Goal: Information Seeking & Learning: Compare options

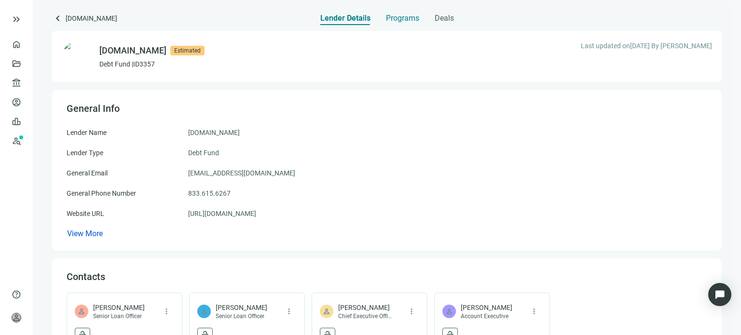
click at [386, 19] on span "Programs" at bounding box center [402, 19] width 33 height 10
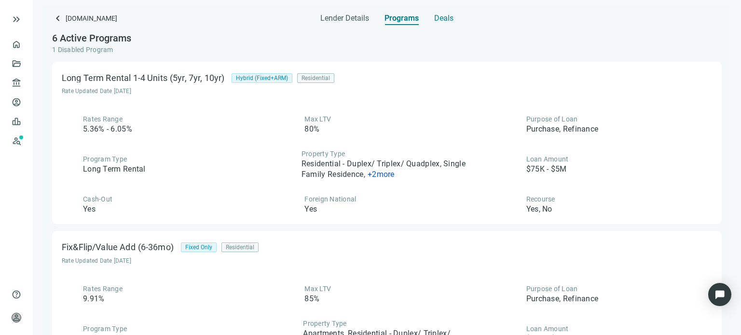
click at [444, 16] on span "Deals" at bounding box center [443, 19] width 19 height 10
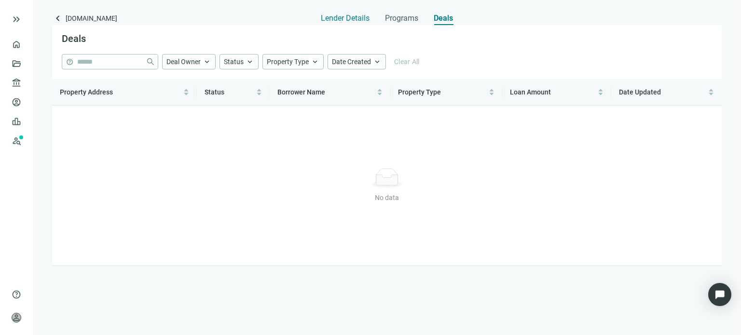
click at [357, 17] on span "Lender Details" at bounding box center [345, 19] width 49 height 10
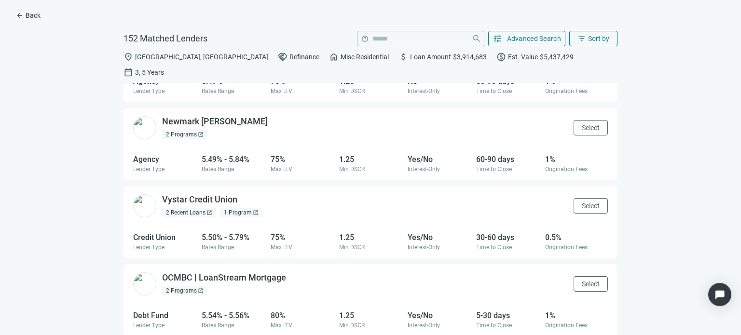
scroll to position [289, 0]
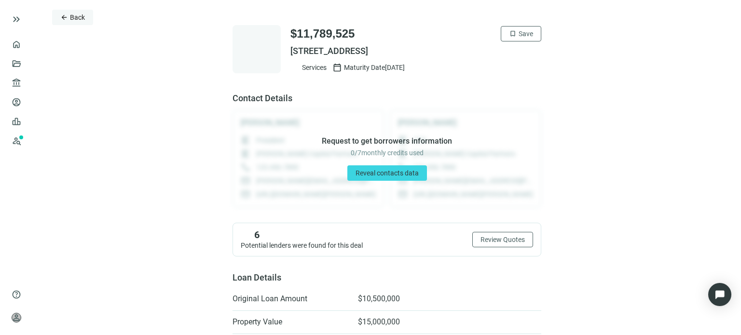
click at [61, 14] on span "arrow_back" at bounding box center [64, 18] width 8 height 8
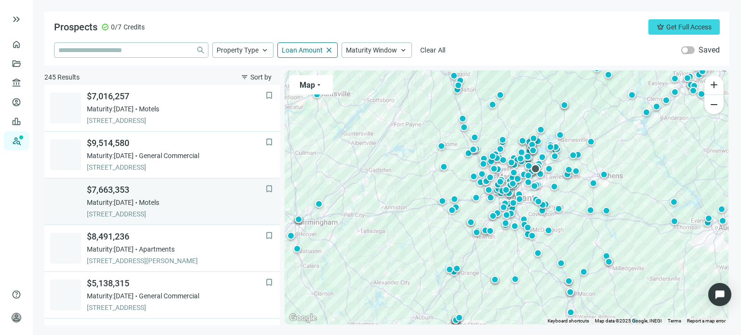
click at [134, 202] on span "Maturity: 12.31.2025" at bounding box center [110, 203] width 47 height 10
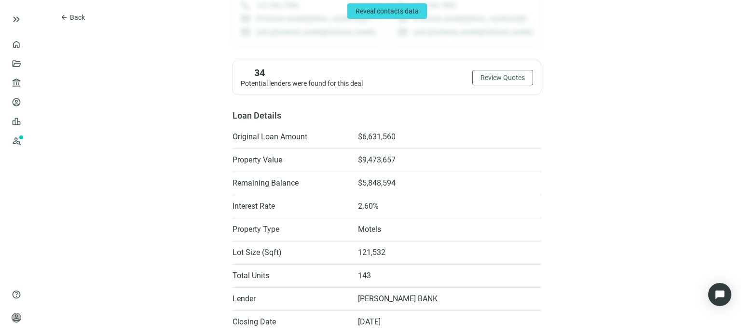
scroll to position [193, 0]
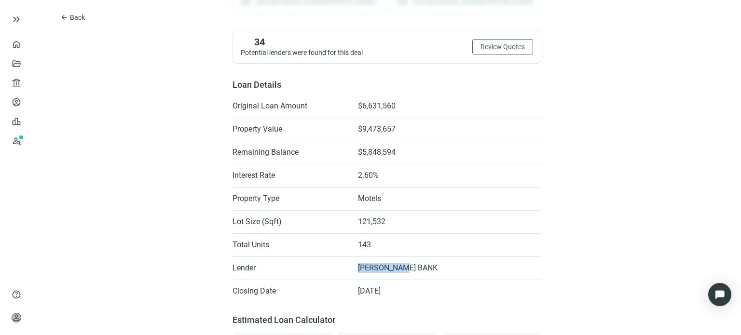
drag, startPoint x: 411, startPoint y: 269, endPoint x: 351, endPoint y: 266, distance: 60.3
click at [353, 267] on li "Lender MORRIS BANK" at bounding box center [386, 267] width 309 height 15
copy span "MORRIS BANK"
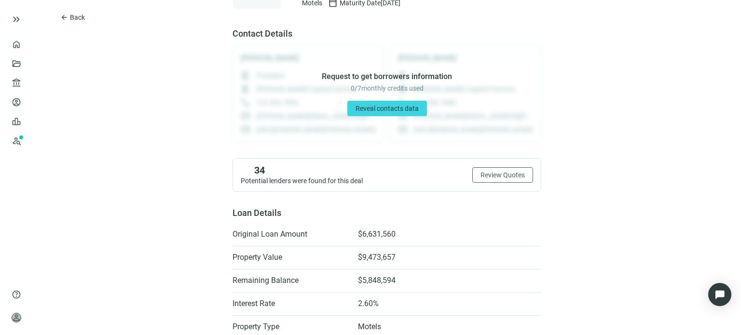
scroll to position [48, 0]
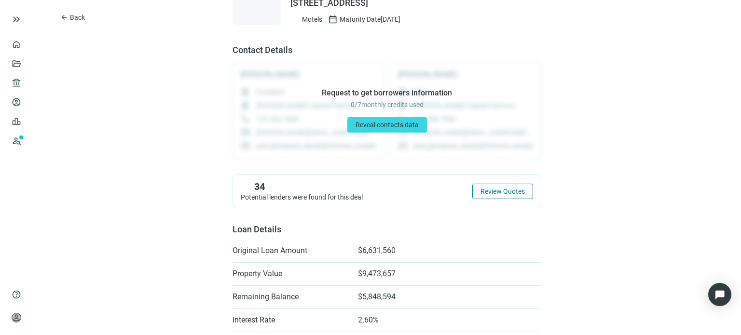
click at [490, 189] on span "Review Quotes" at bounding box center [502, 192] width 44 height 8
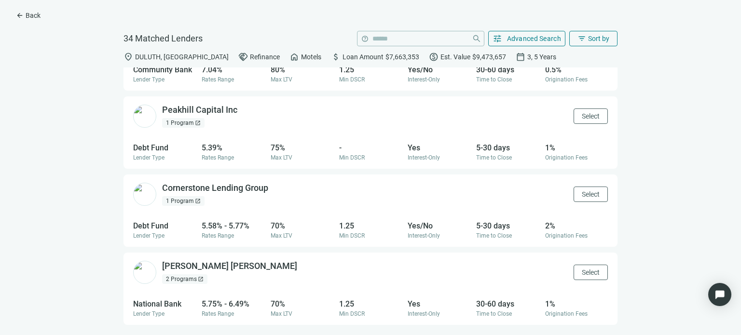
scroll to position [289, 0]
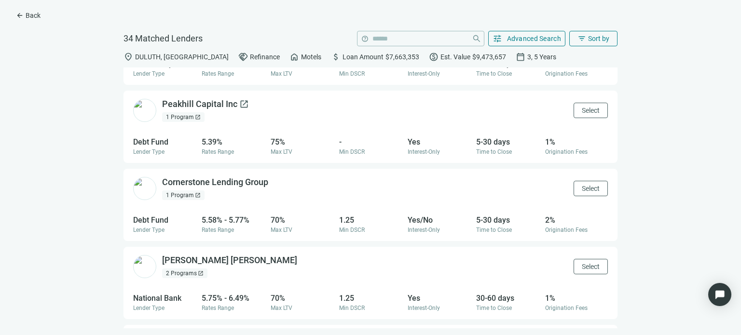
click at [208, 107] on div "Peakhill Capital Inc open_in_new" at bounding box center [205, 104] width 87 height 12
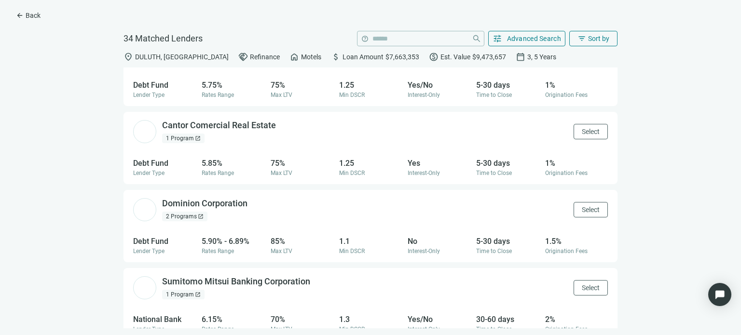
scroll to position [612, 0]
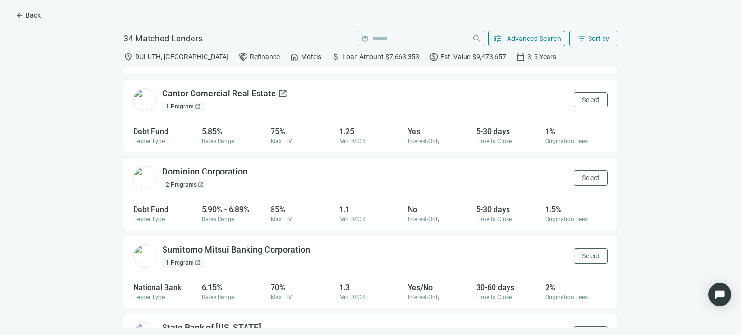
click at [179, 96] on div "Cantor Comercial Real Estate open_in_new" at bounding box center [224, 94] width 125 height 12
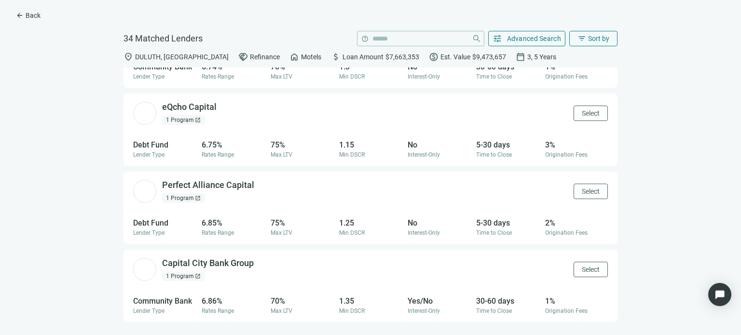
scroll to position [1637, 0]
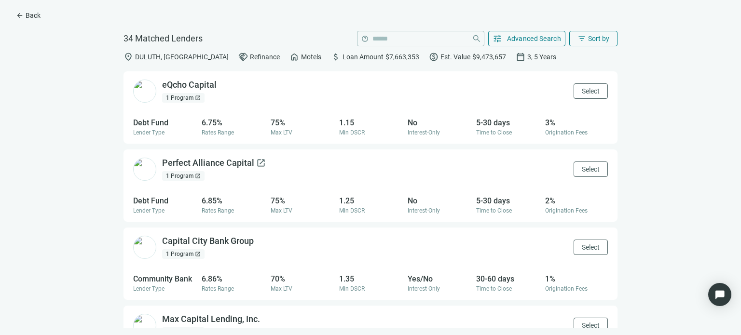
click at [185, 167] on div "Perfect Alliance Capital open_in_new" at bounding box center [214, 163] width 104 height 12
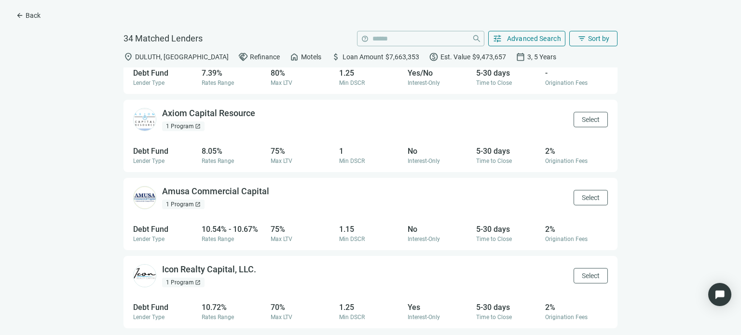
scroll to position [2396, 0]
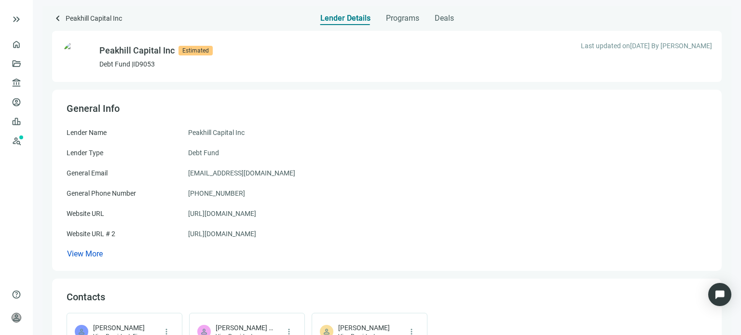
scroll to position [48, 0]
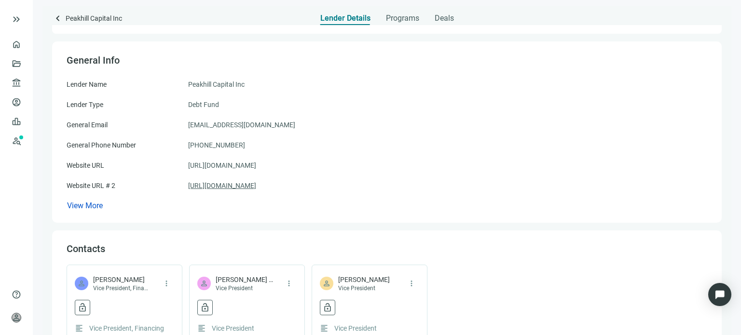
click at [224, 188] on link "https://equity.peakhillcapital.com/" at bounding box center [222, 185] width 68 height 11
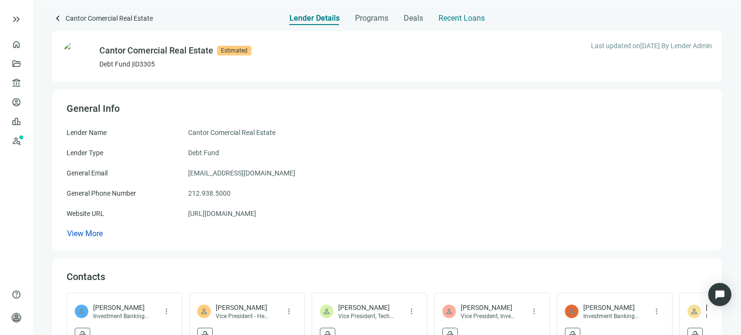
click at [456, 17] on span "Recent Loans" at bounding box center [461, 19] width 46 height 10
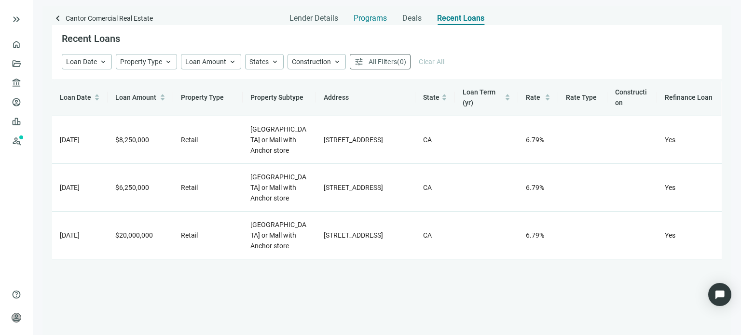
click at [372, 19] on span "Programs" at bounding box center [369, 19] width 33 height 10
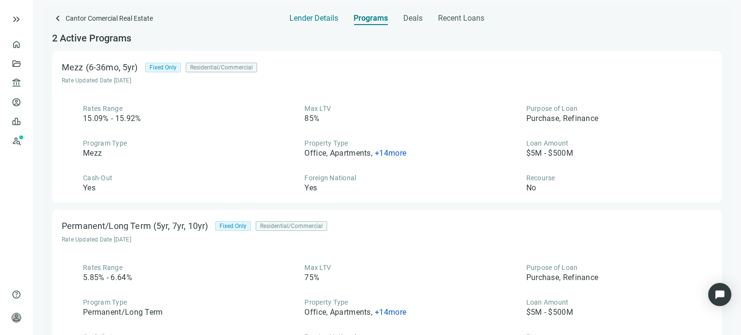
click at [308, 21] on span "Lender Details" at bounding box center [313, 19] width 49 height 10
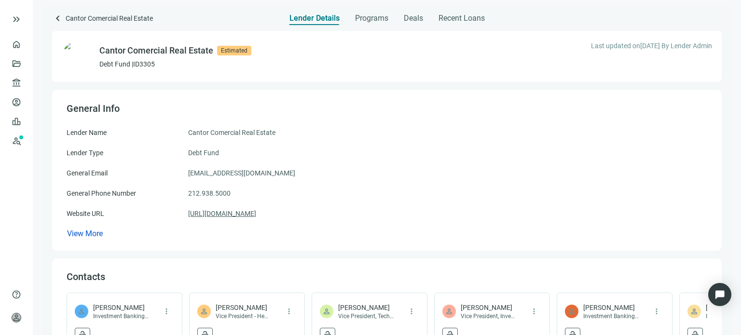
click at [217, 213] on link "https://www.cantor.com/ccre/" at bounding box center [222, 213] width 68 height 11
click at [228, 212] on link "https://www.cantor.com/ccre/" at bounding box center [222, 213] width 68 height 11
click at [405, 17] on span "Deals" at bounding box center [413, 19] width 19 height 10
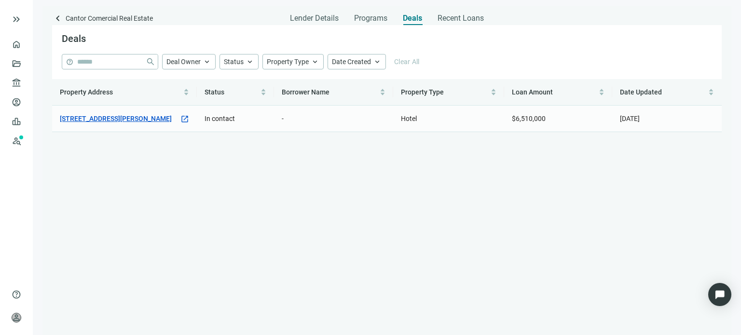
click at [156, 121] on link "561 Chaffee Point Blvd, Jacksonville, FL 32221" at bounding box center [116, 118] width 112 height 11
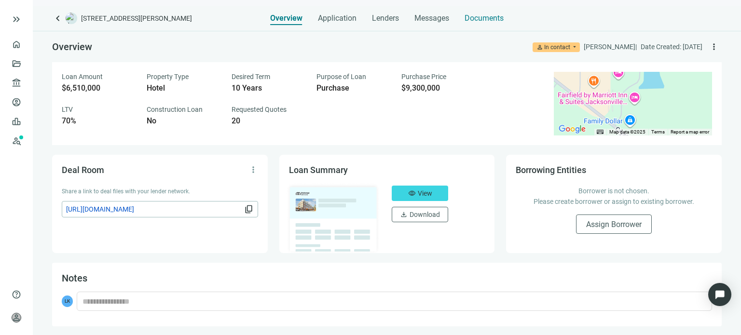
click at [467, 19] on span "Documents" at bounding box center [483, 19] width 39 height 10
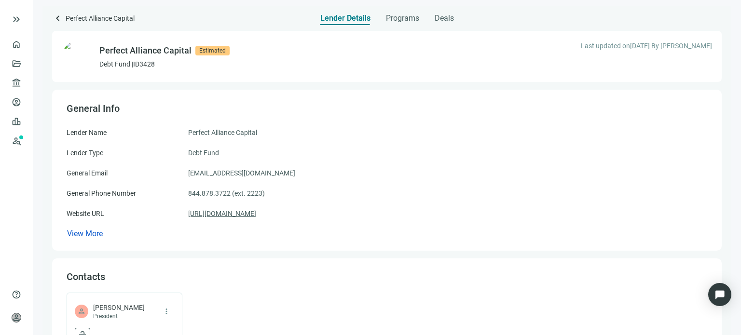
click at [226, 216] on link "[URL][DOMAIN_NAME]" at bounding box center [222, 213] width 68 height 11
